Goal: Information Seeking & Learning: Learn about a topic

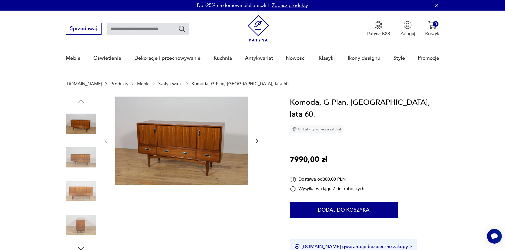
click at [256, 142] on icon "button" at bounding box center [256, 141] width 5 height 5
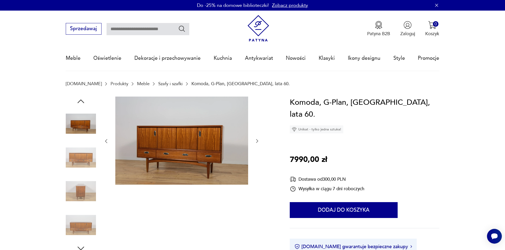
click at [256, 141] on icon "button" at bounding box center [256, 141] width 5 height 5
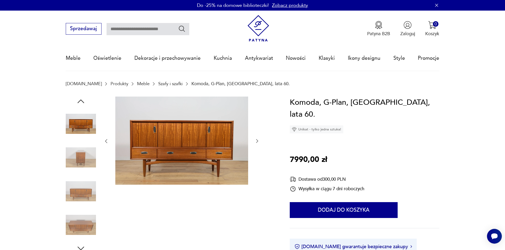
click at [256, 141] on icon "button" at bounding box center [256, 141] width 5 height 5
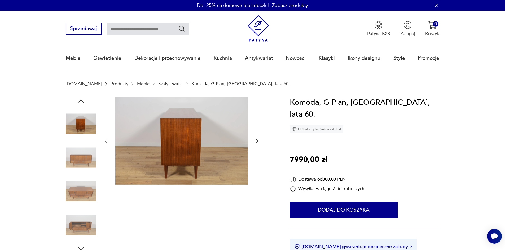
click at [256, 141] on icon "button" at bounding box center [256, 141] width 5 height 5
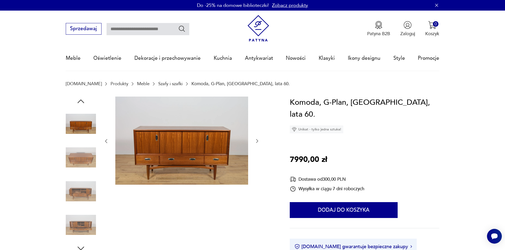
click at [256, 141] on icon "button" at bounding box center [256, 141] width 5 height 5
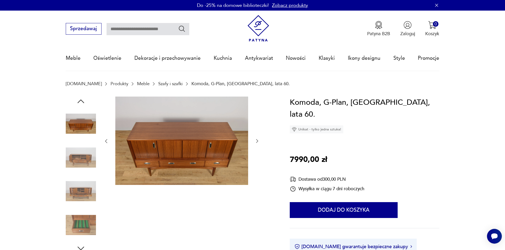
click at [257, 142] on icon "button" at bounding box center [256, 141] width 5 height 5
